Goal: Task Accomplishment & Management: Use online tool/utility

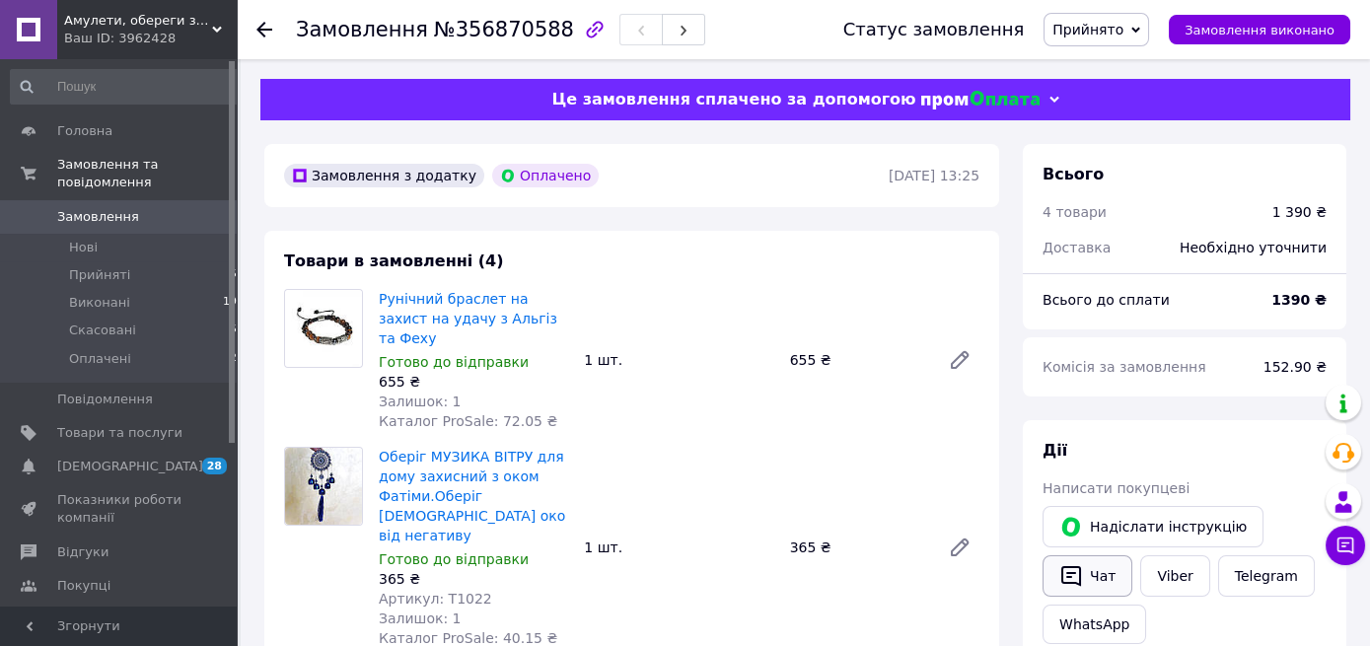
click at [1075, 574] on icon "button" at bounding box center [1071, 576] width 24 height 24
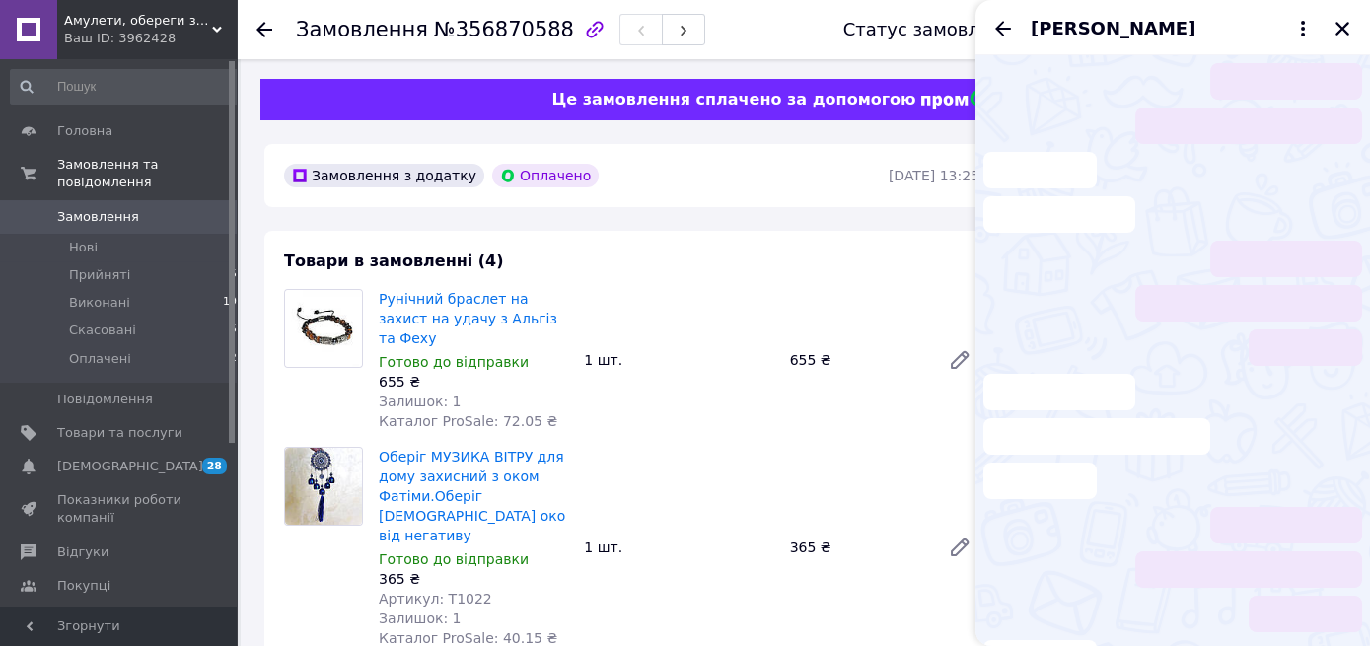
scroll to position [246, 0]
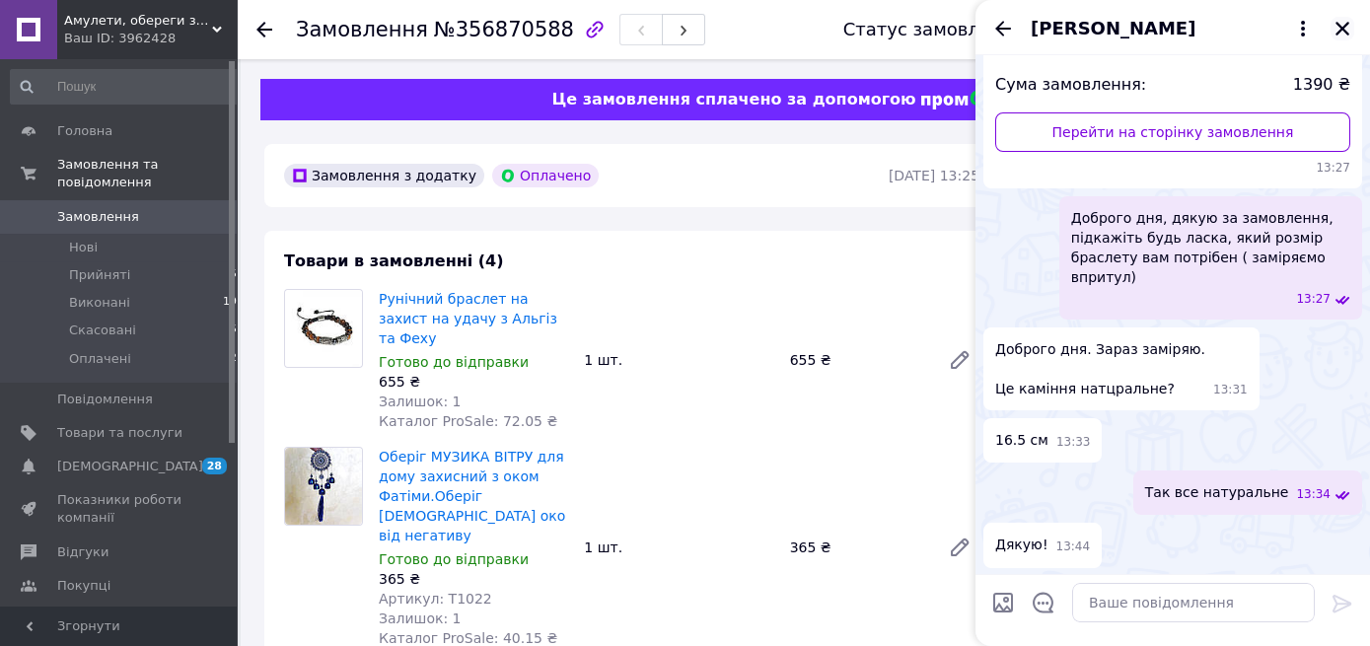
click at [1344, 29] on icon "Закрити" at bounding box center [1342, 29] width 18 height 18
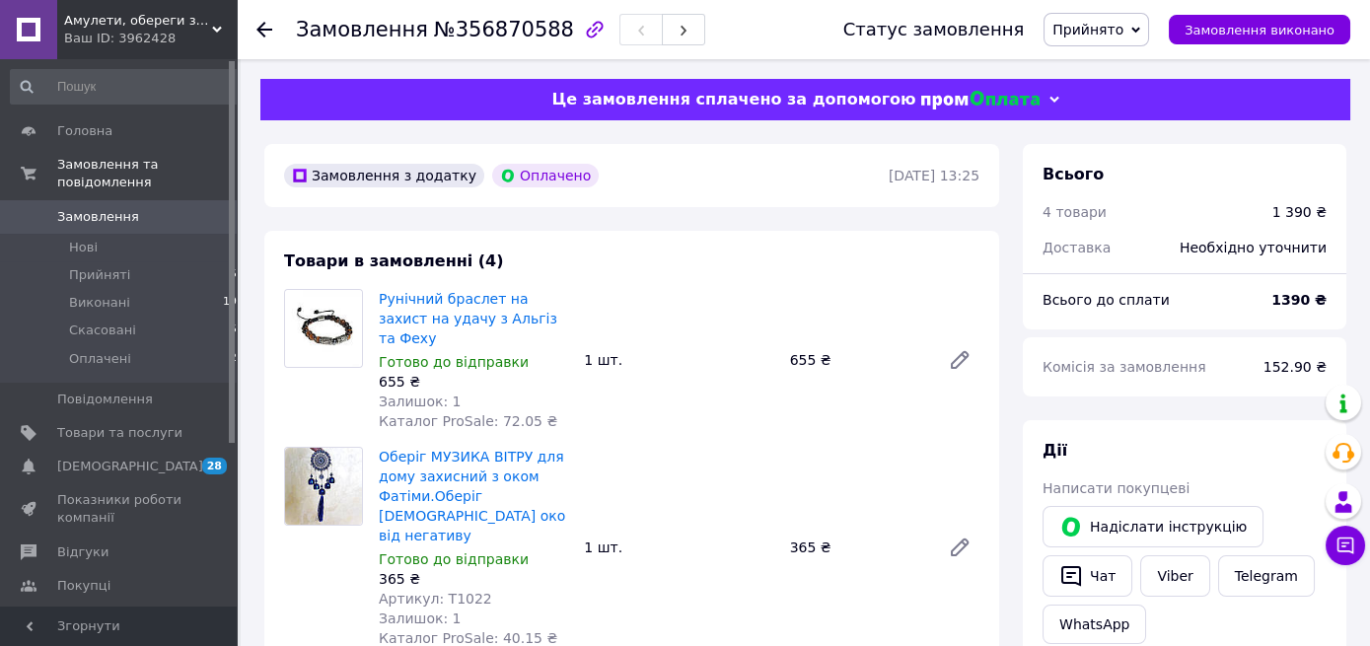
drag, startPoint x: 1283, startPoint y: 131, endPoint x: 1387, endPoint y: 39, distance: 139.0
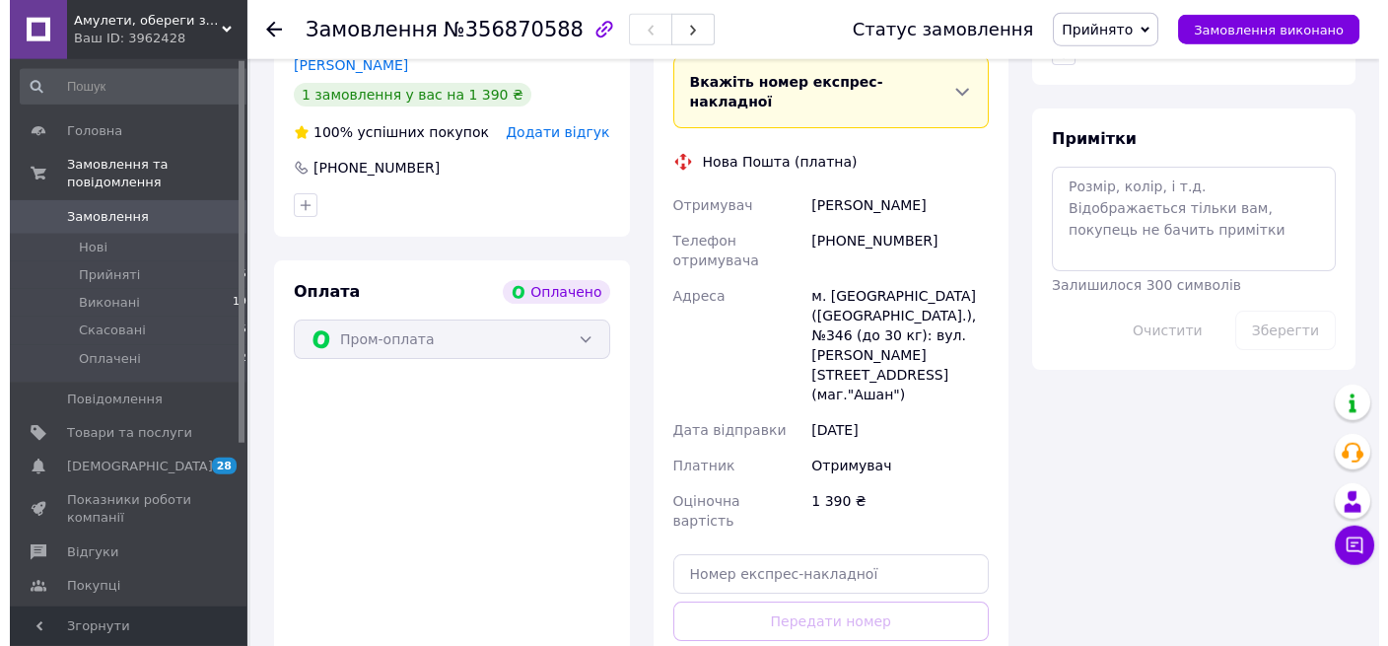
scroll to position [1139, 0]
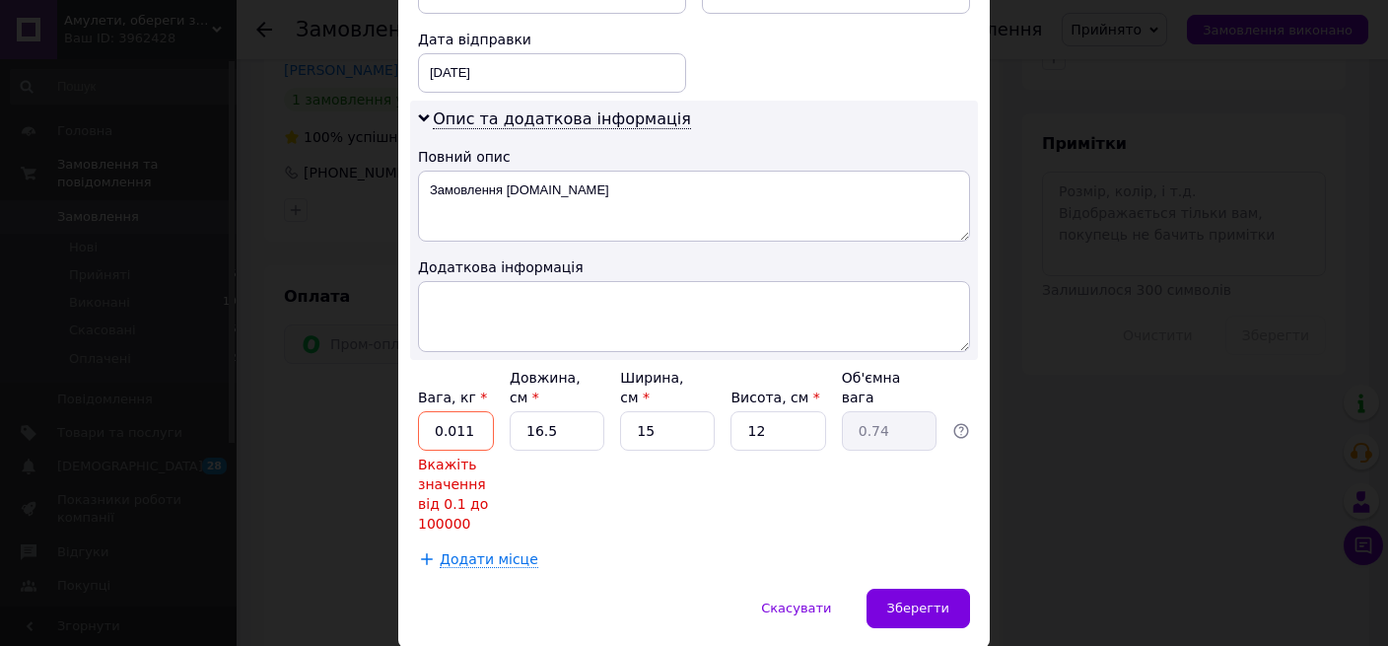
scroll to position [958, 0]
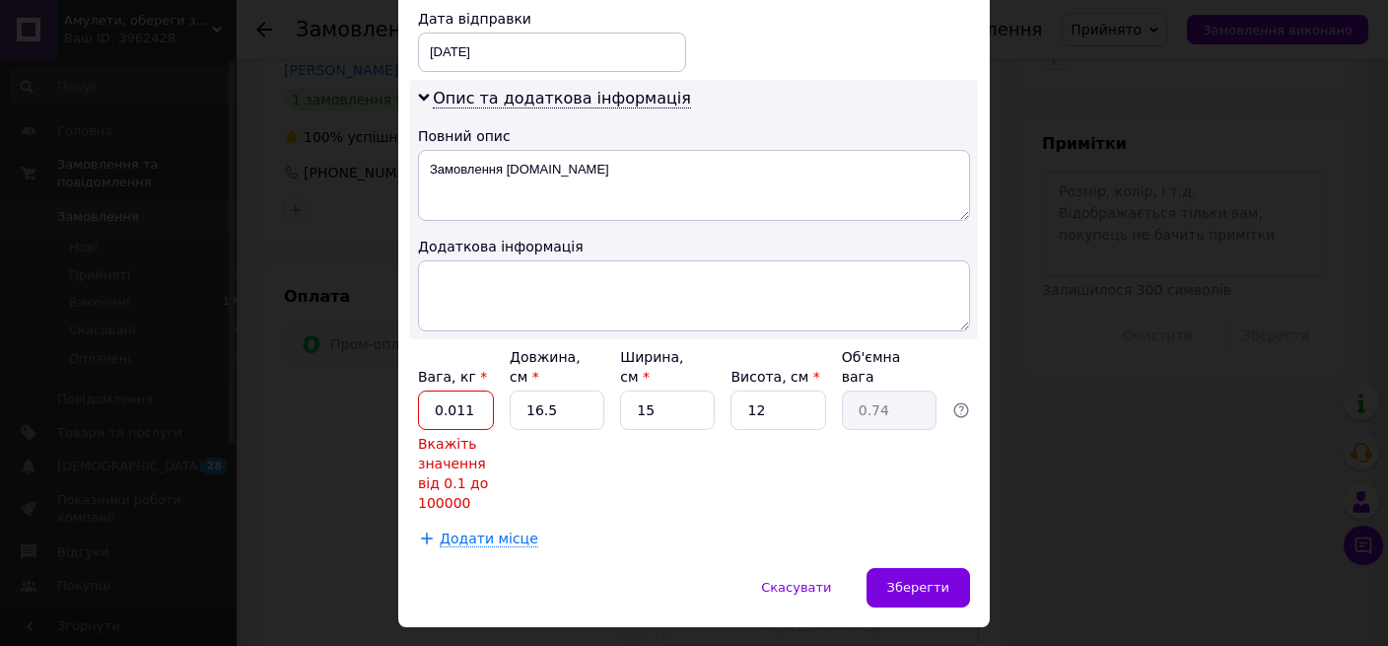
click at [462, 390] on input "0.011" at bounding box center [456, 409] width 76 height 39
drag, startPoint x: 462, startPoint y: 359, endPoint x: 444, endPoint y: 361, distance: 18.8
click at [444, 390] on input "0.011" at bounding box center [456, 409] width 76 height 39
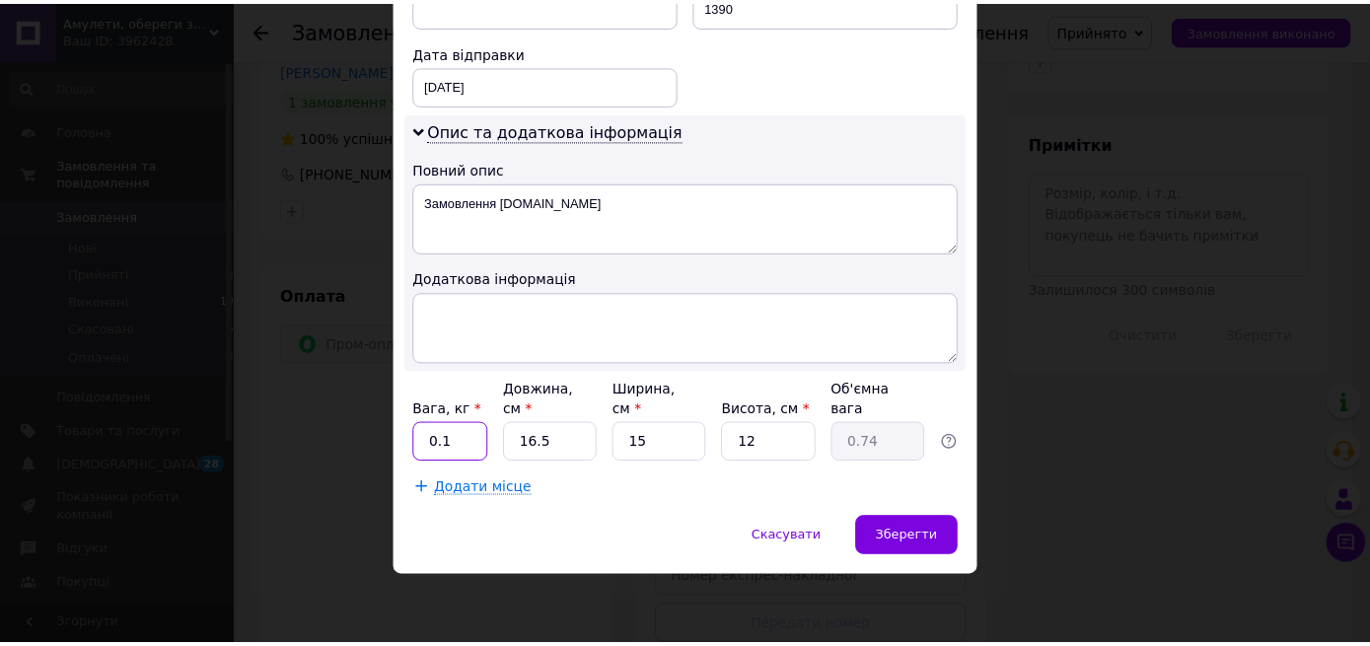
scroll to position [876, 0]
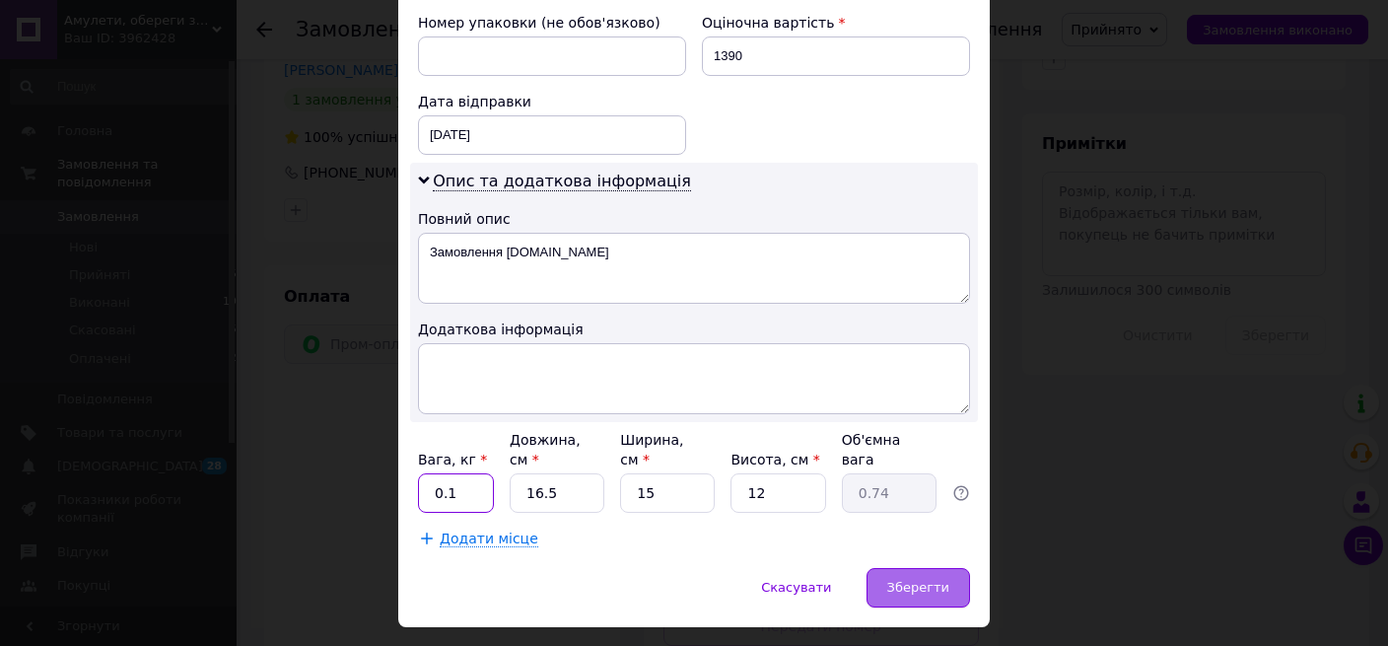
type input "0.1"
click at [914, 568] on div "Зберегти" at bounding box center [919, 587] width 104 height 39
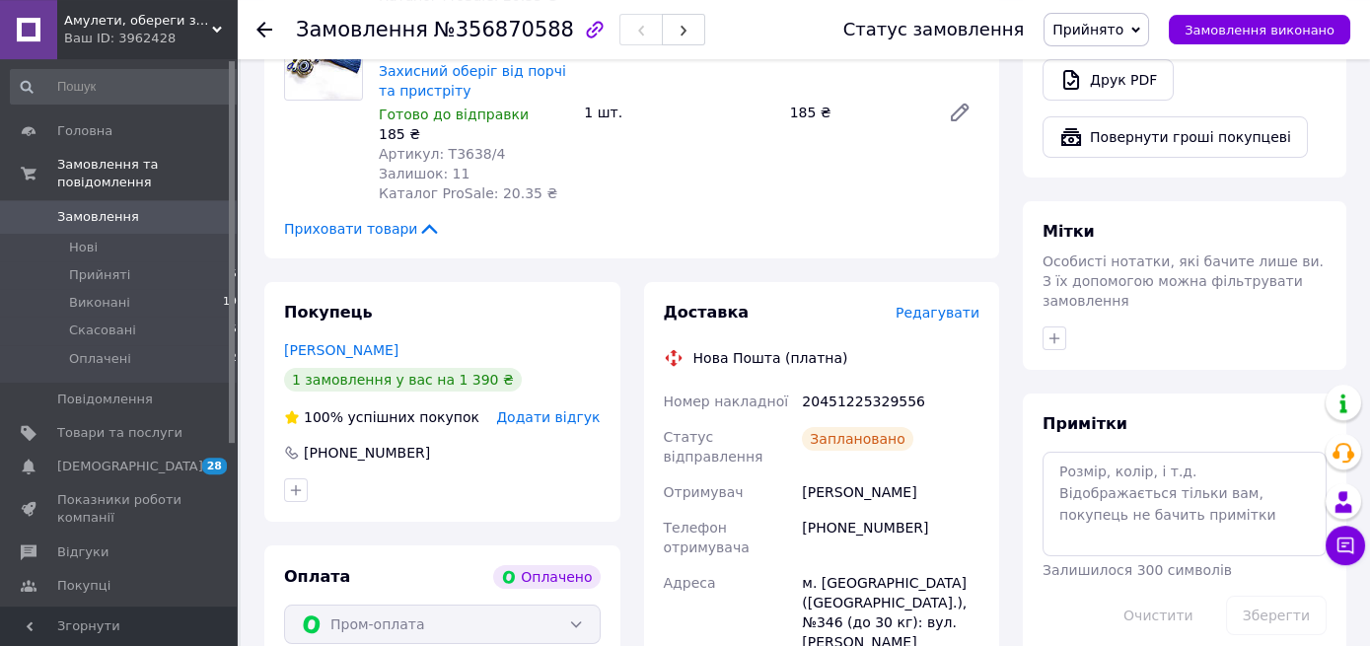
scroll to position [671, 0]
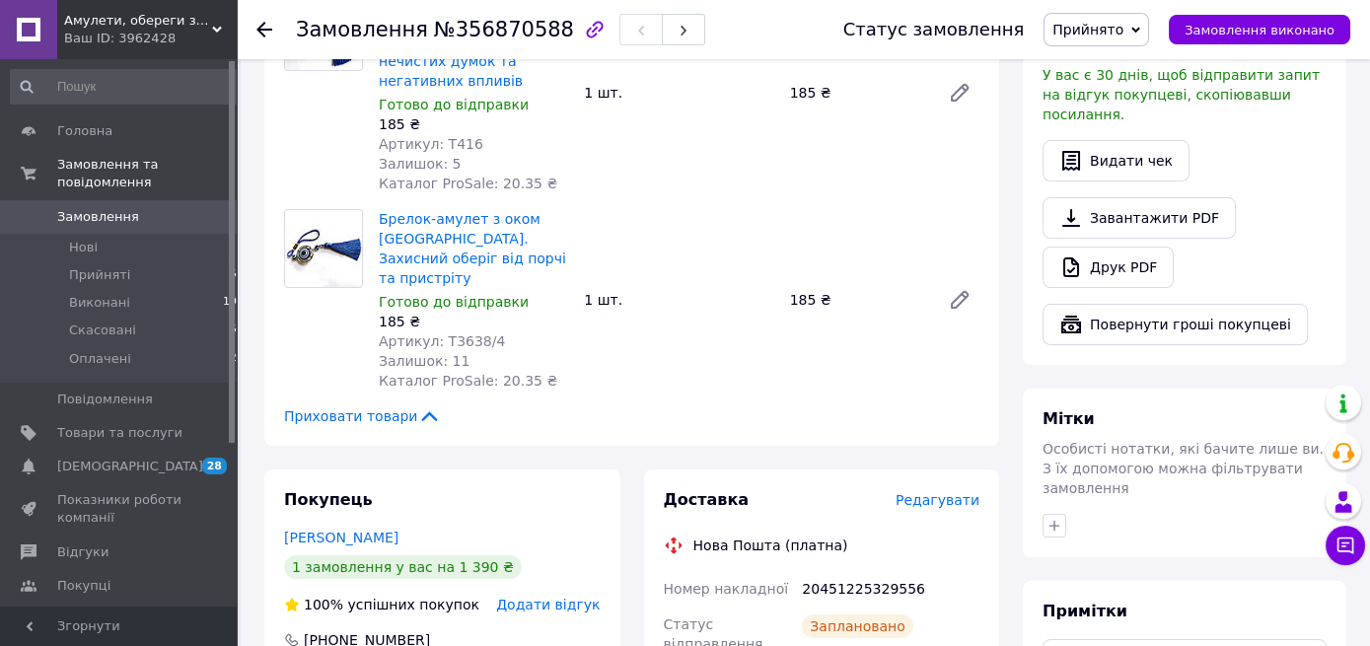
click at [765, 56] on div "Замовлення №356870588" at bounding box center [550, 29] width 508 height 59
click at [130, 416] on link "Товари та послуги" at bounding box center [127, 433] width 255 height 34
